Goal: Information Seeking & Learning: Learn about a topic

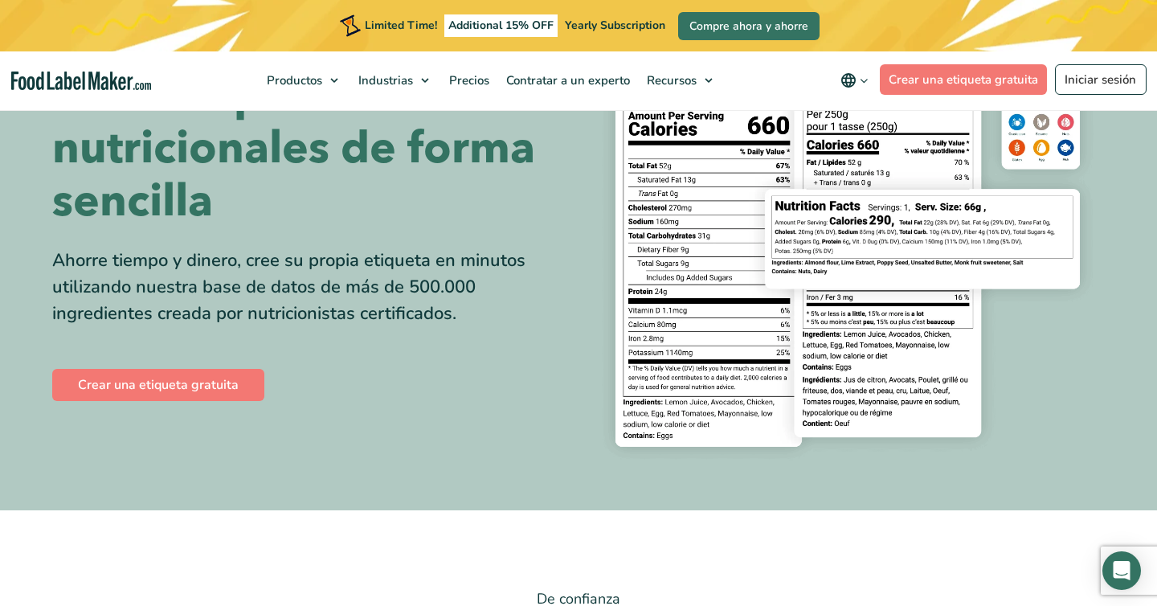
scroll to position [304, 0]
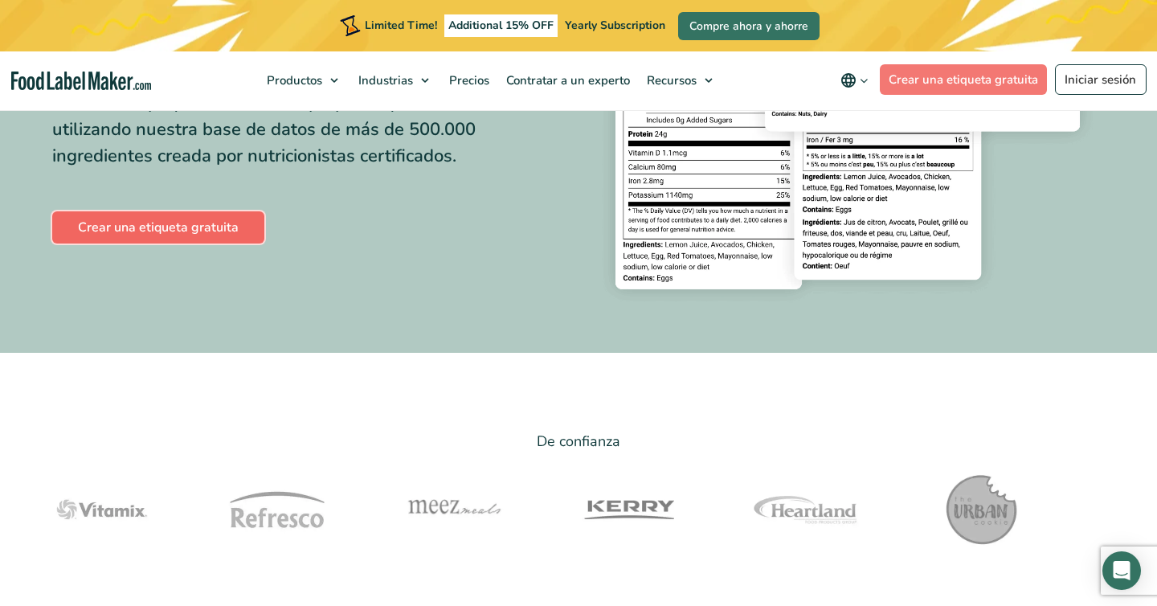
click at [215, 231] on link "Crear una etiqueta gratuita" at bounding box center [158, 227] width 212 height 32
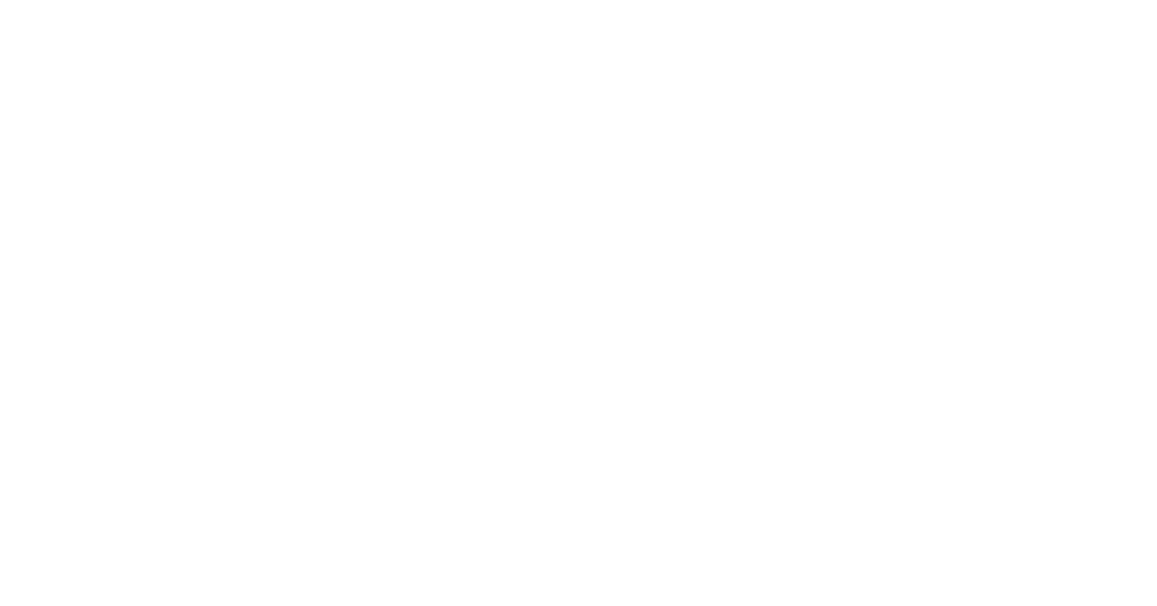
scroll to position [330, 0]
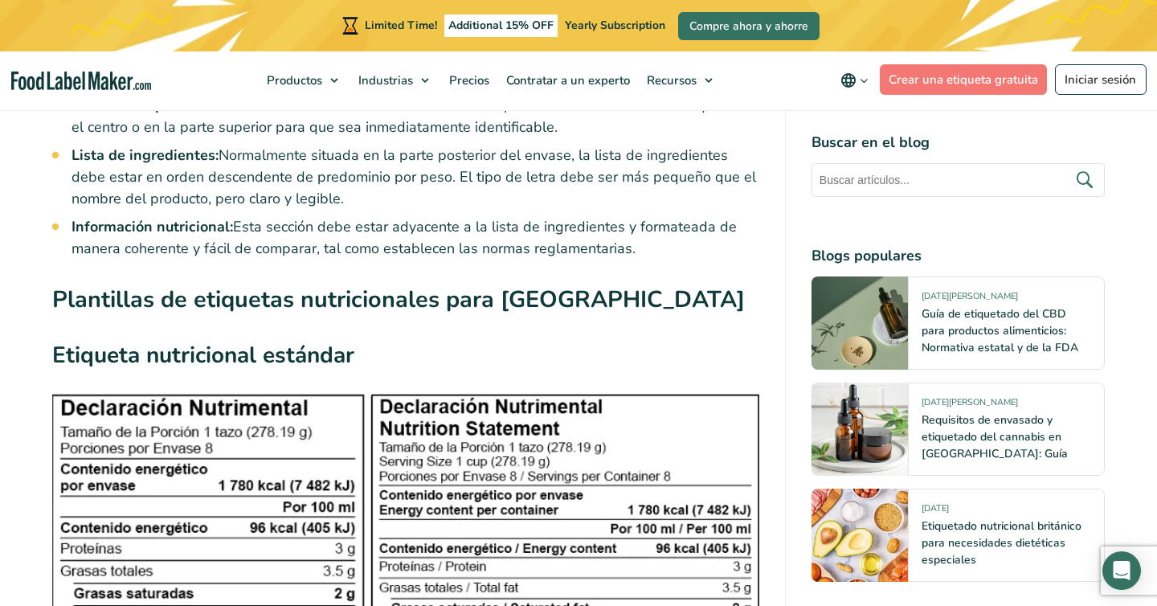
scroll to position [3743, 0]
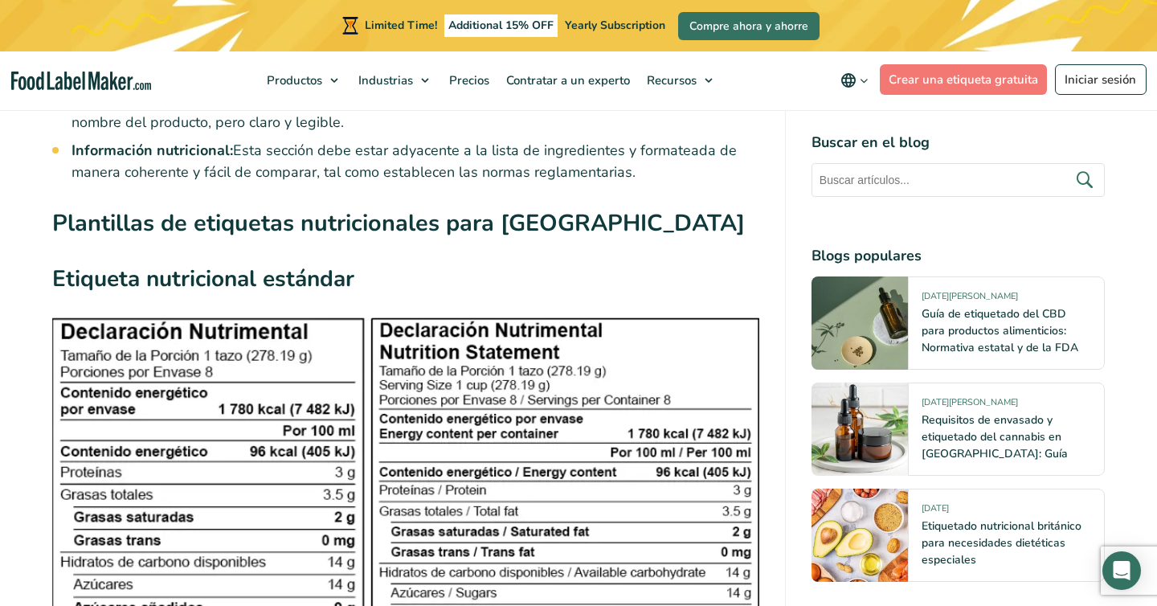
drag, startPoint x: 243, startPoint y: 367, endPoint x: 333, endPoint y: 355, distance: 90.8
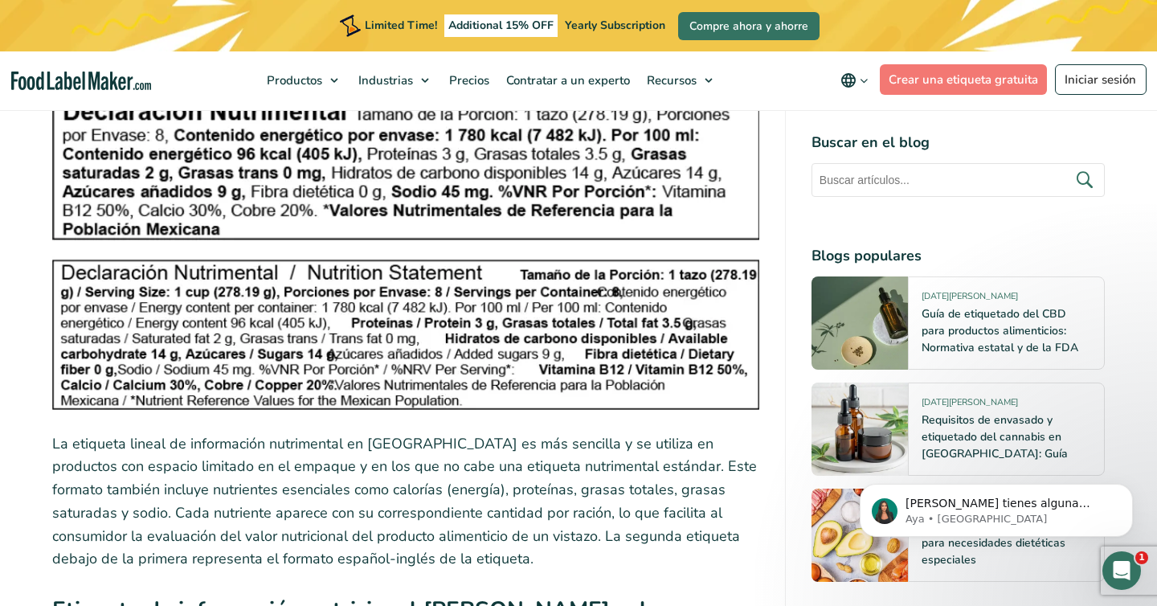
scroll to position [4634, 0]
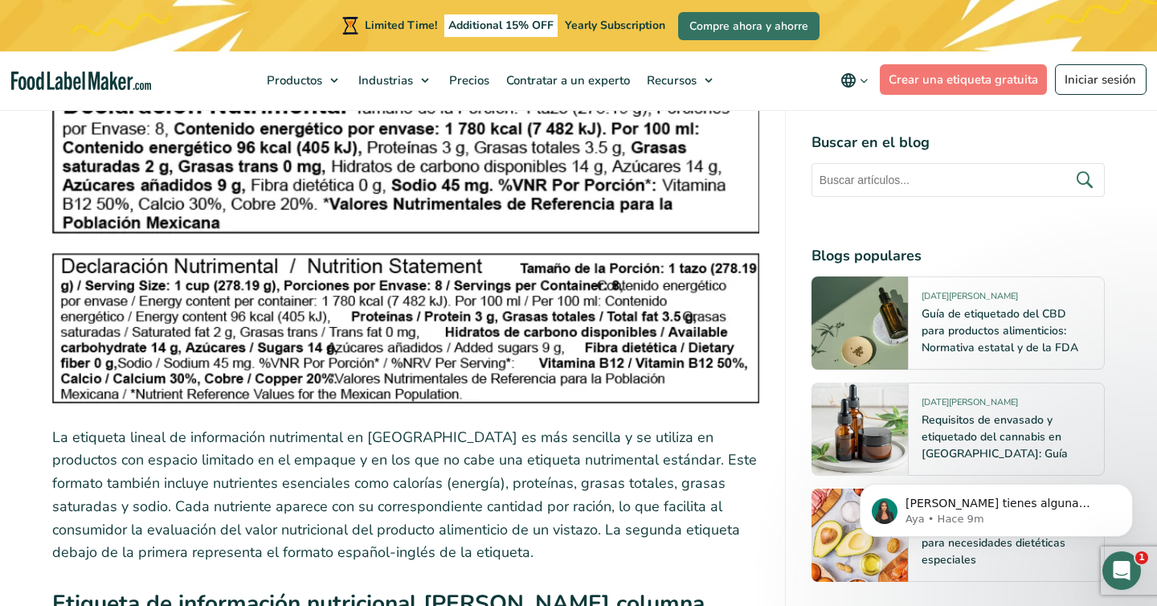
scroll to position [4542, 0]
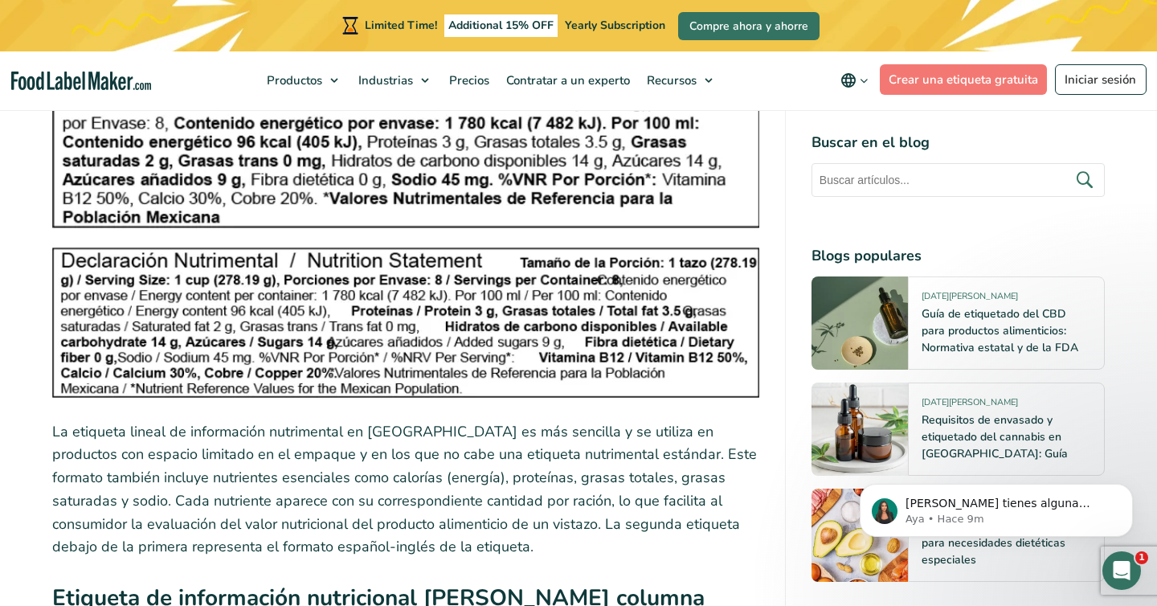
click at [367, 420] on p "La etiqueta lineal de información nutrimental en [GEOGRAPHIC_DATA] es más senci…" at bounding box center [405, 489] width 707 height 139
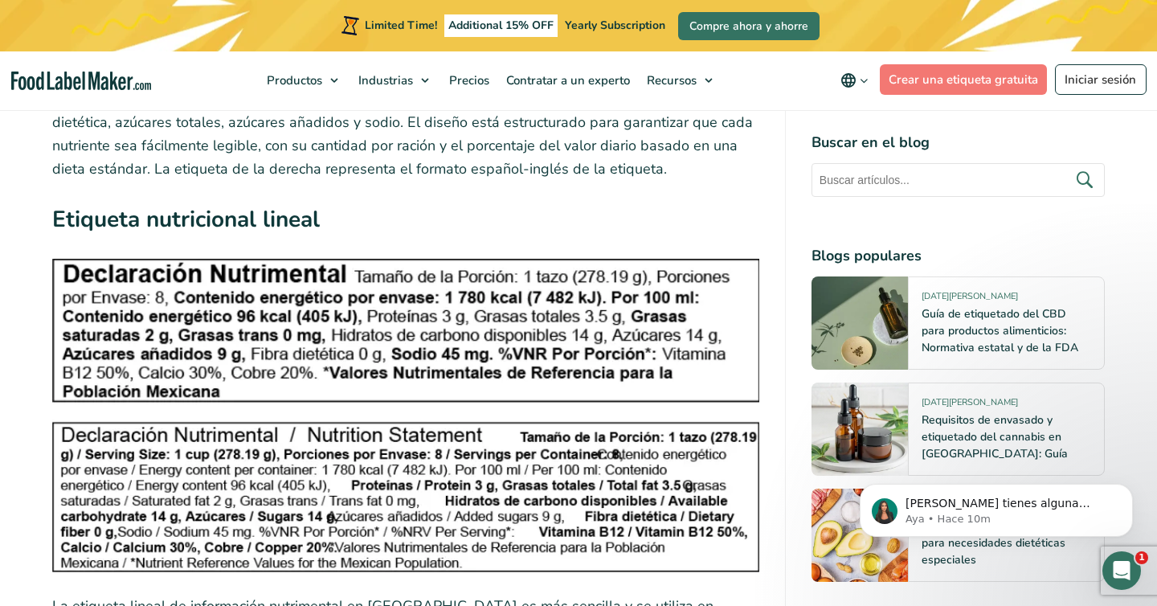
scroll to position [4417, 0]
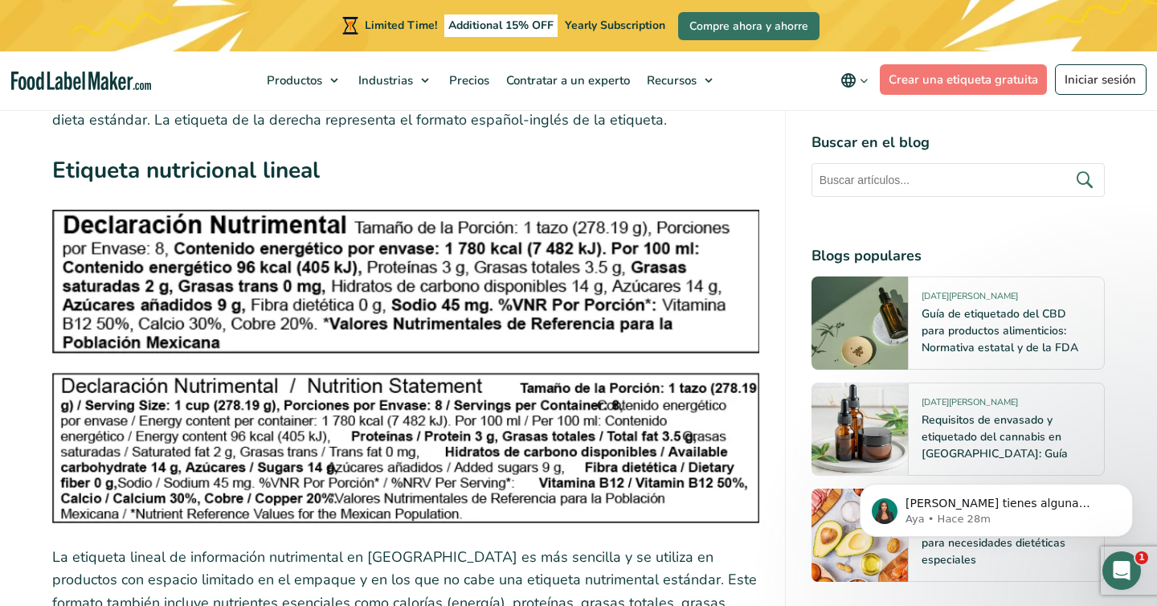
drag, startPoint x: 341, startPoint y: 243, endPoint x: 291, endPoint y: 1, distance: 247.8
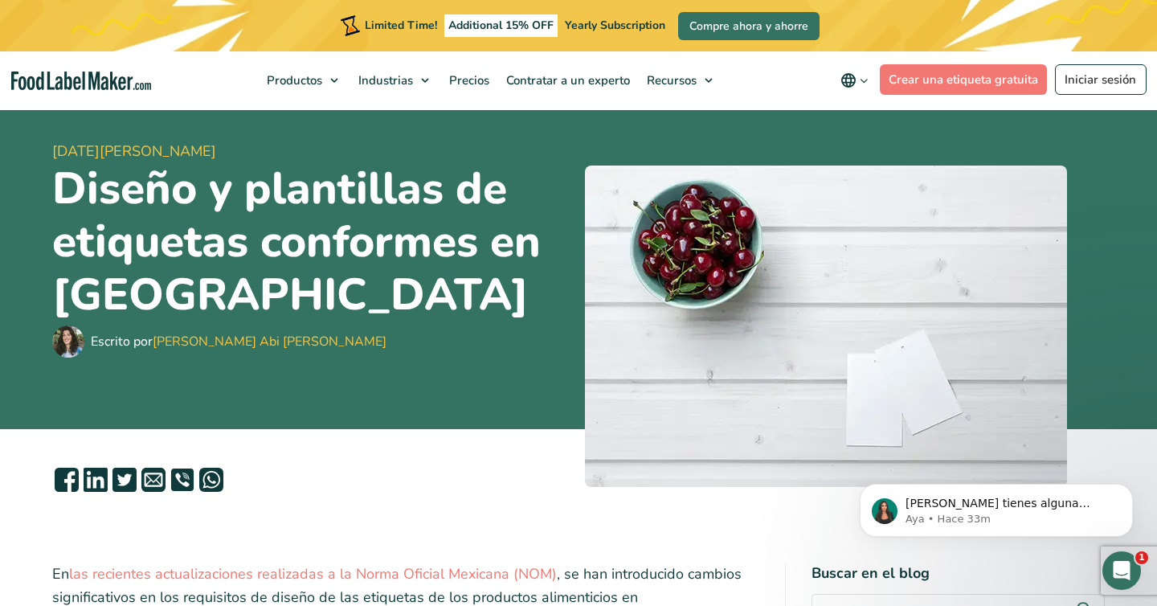
scroll to position [0, 0]
